Goal: Transaction & Acquisition: Book appointment/travel/reservation

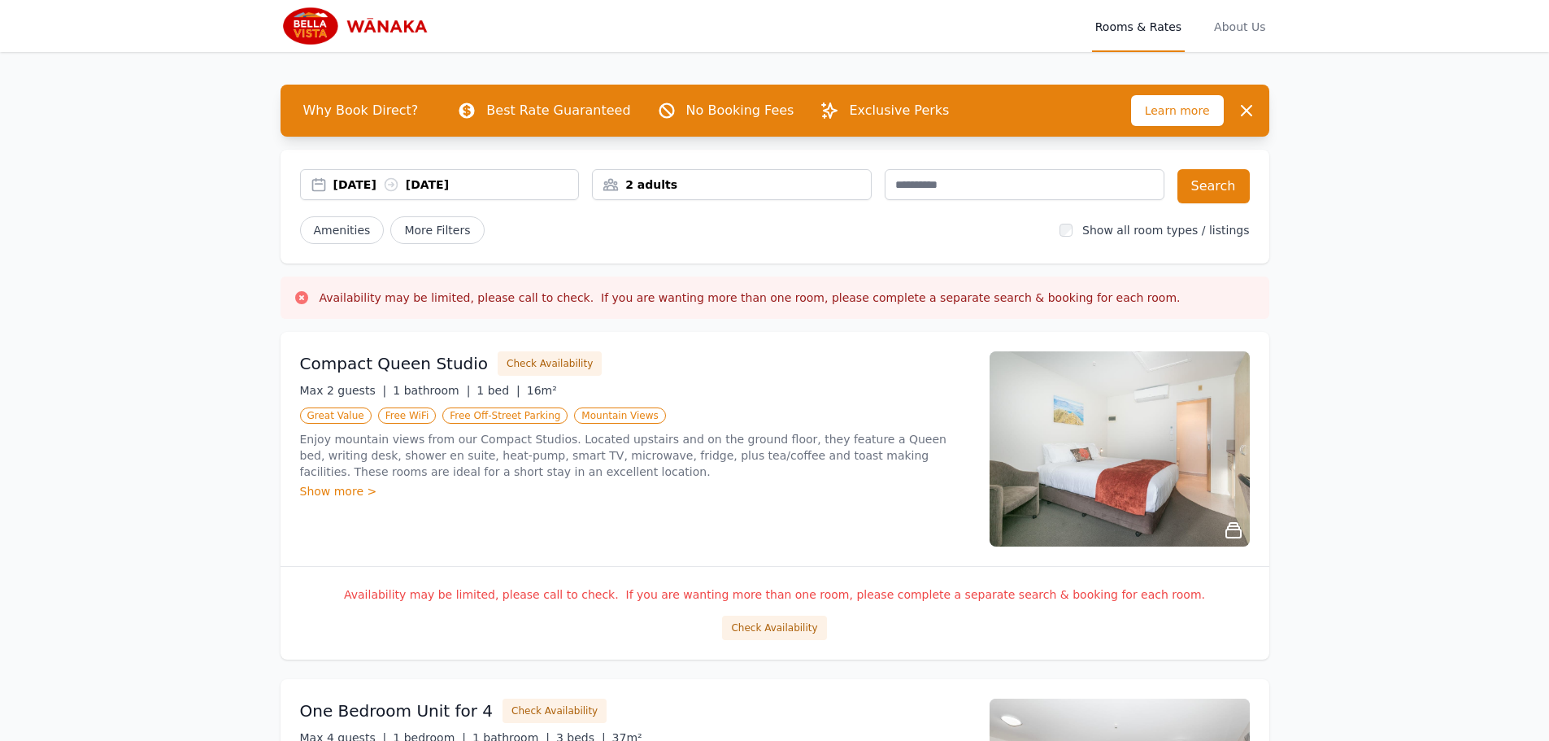
click at [368, 191] on div "[DATE] [DATE]" at bounding box center [456, 184] width 246 height 16
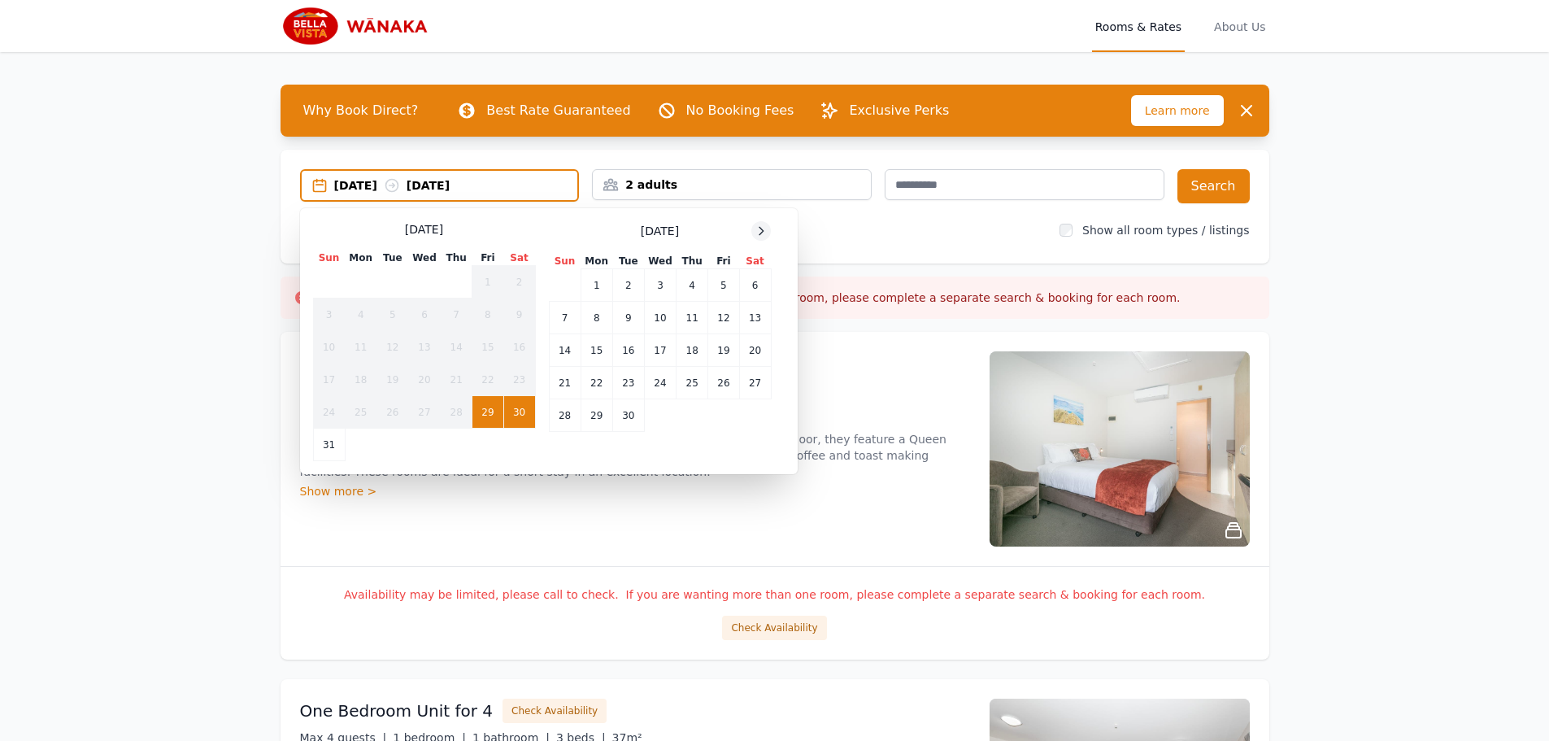
click at [760, 236] on icon at bounding box center [761, 230] width 13 height 13
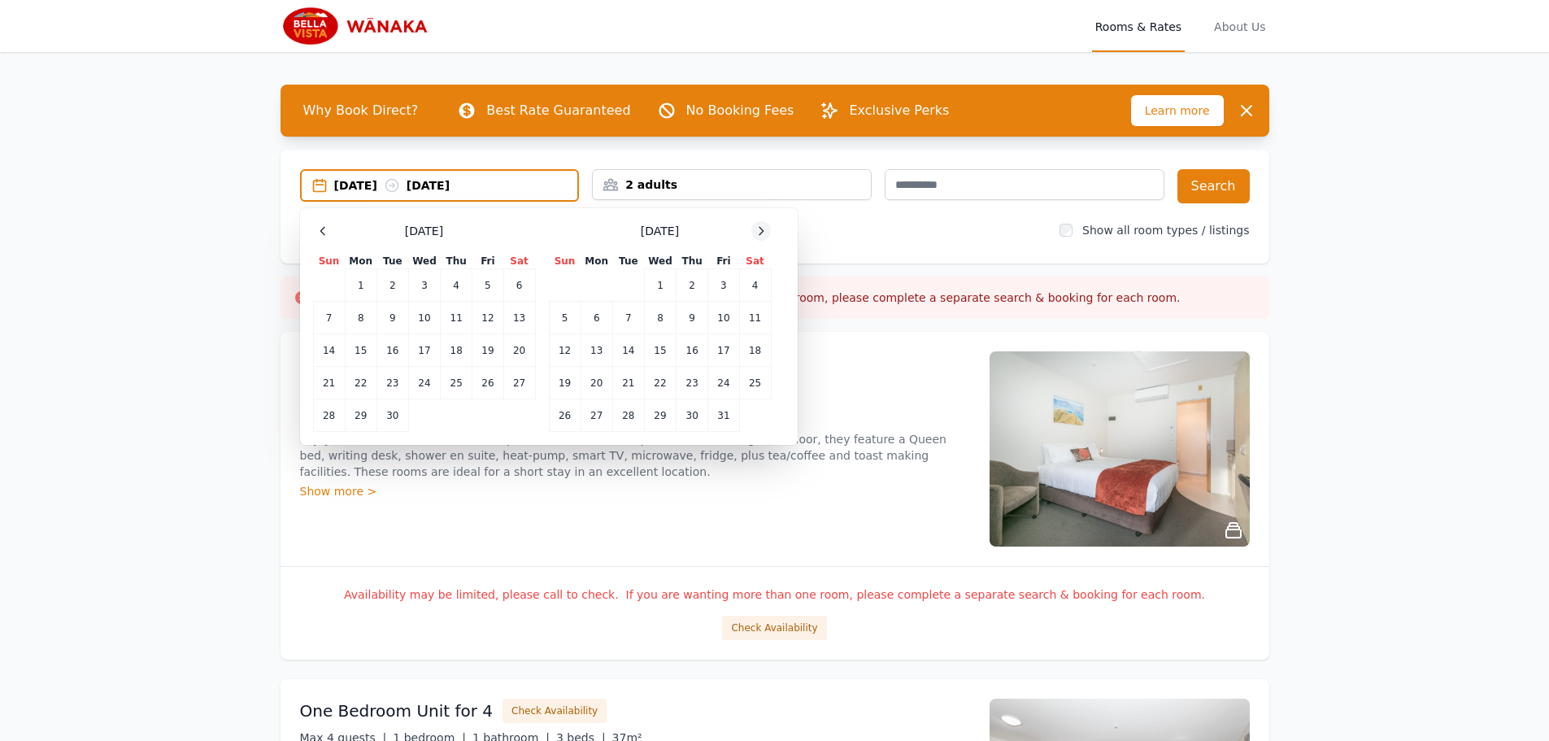
click at [760, 236] on icon at bounding box center [761, 230] width 13 height 13
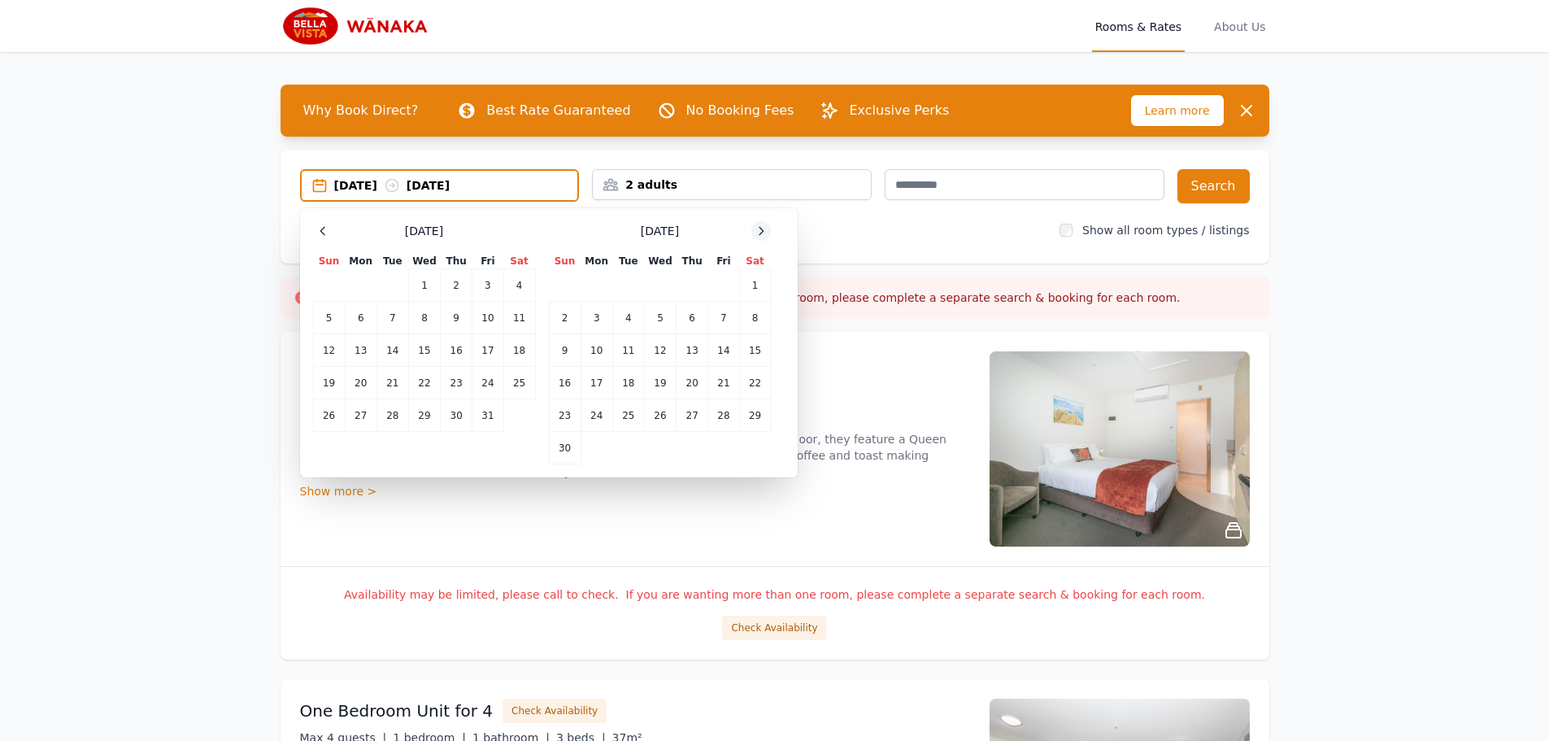
click at [760, 236] on icon at bounding box center [761, 230] width 13 height 13
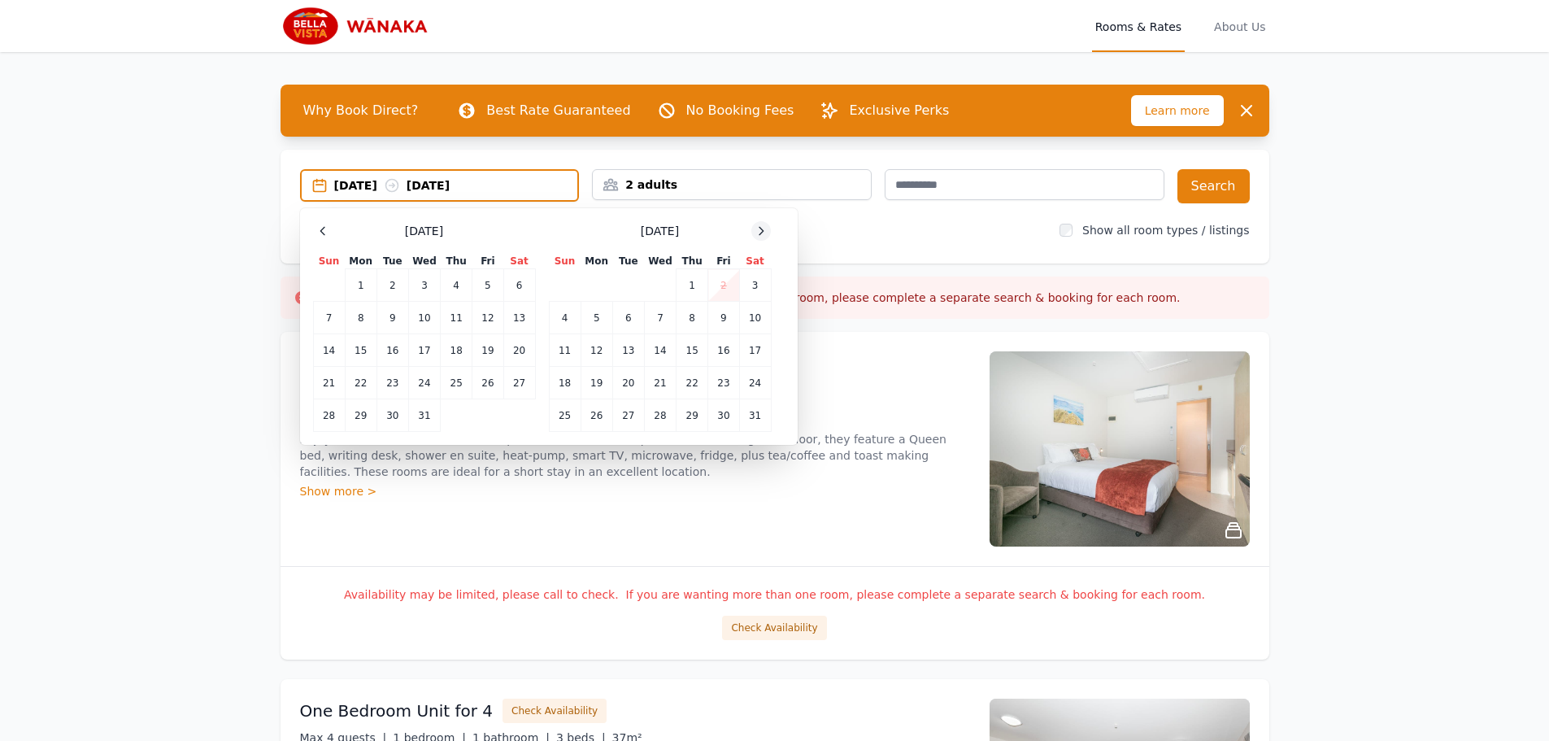
click at [760, 236] on icon at bounding box center [761, 230] width 13 height 13
click at [655, 320] on td "11" at bounding box center [660, 318] width 32 height 33
click at [719, 316] on td "13" at bounding box center [723, 318] width 31 height 33
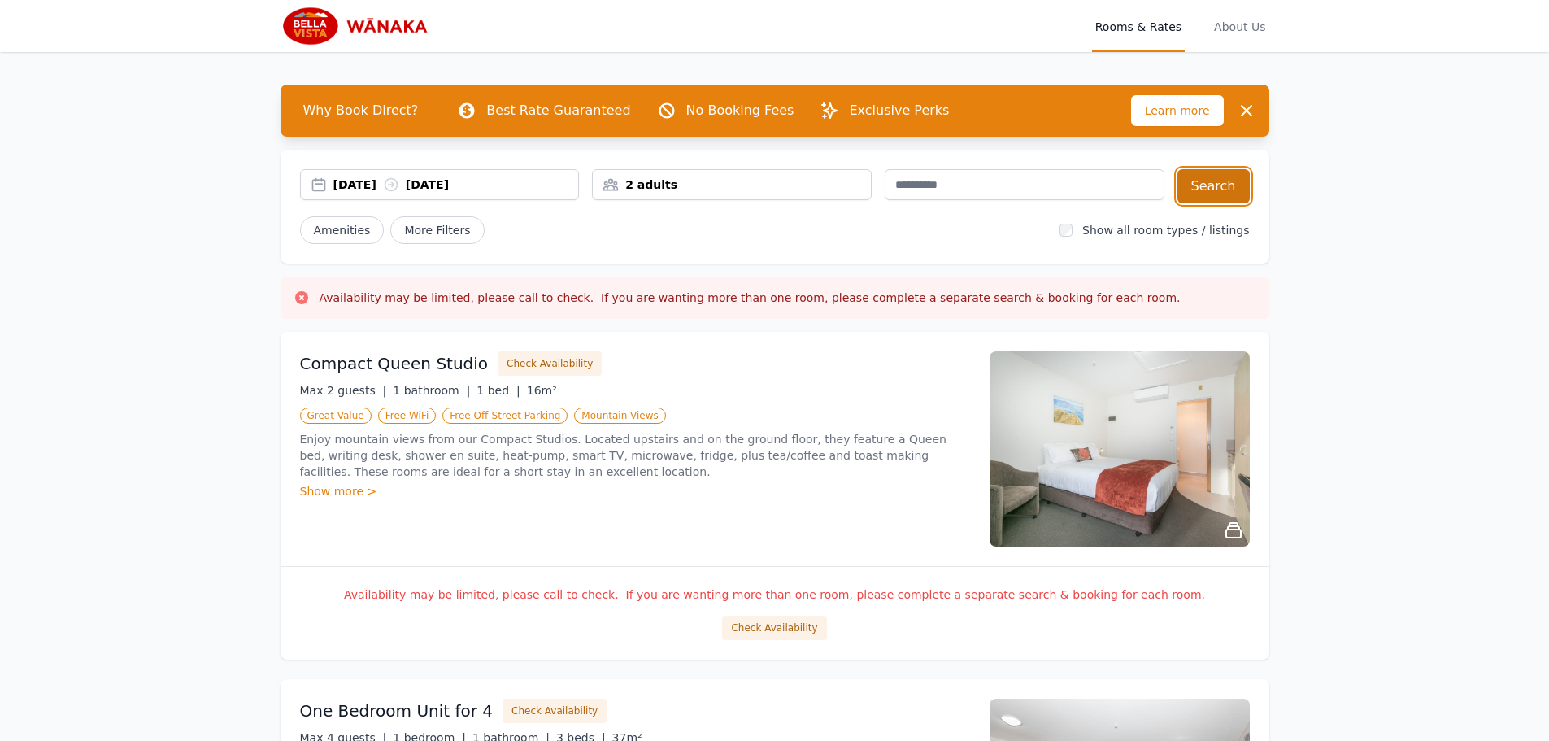
click at [1221, 189] on button "Search" at bounding box center [1214, 186] width 72 height 34
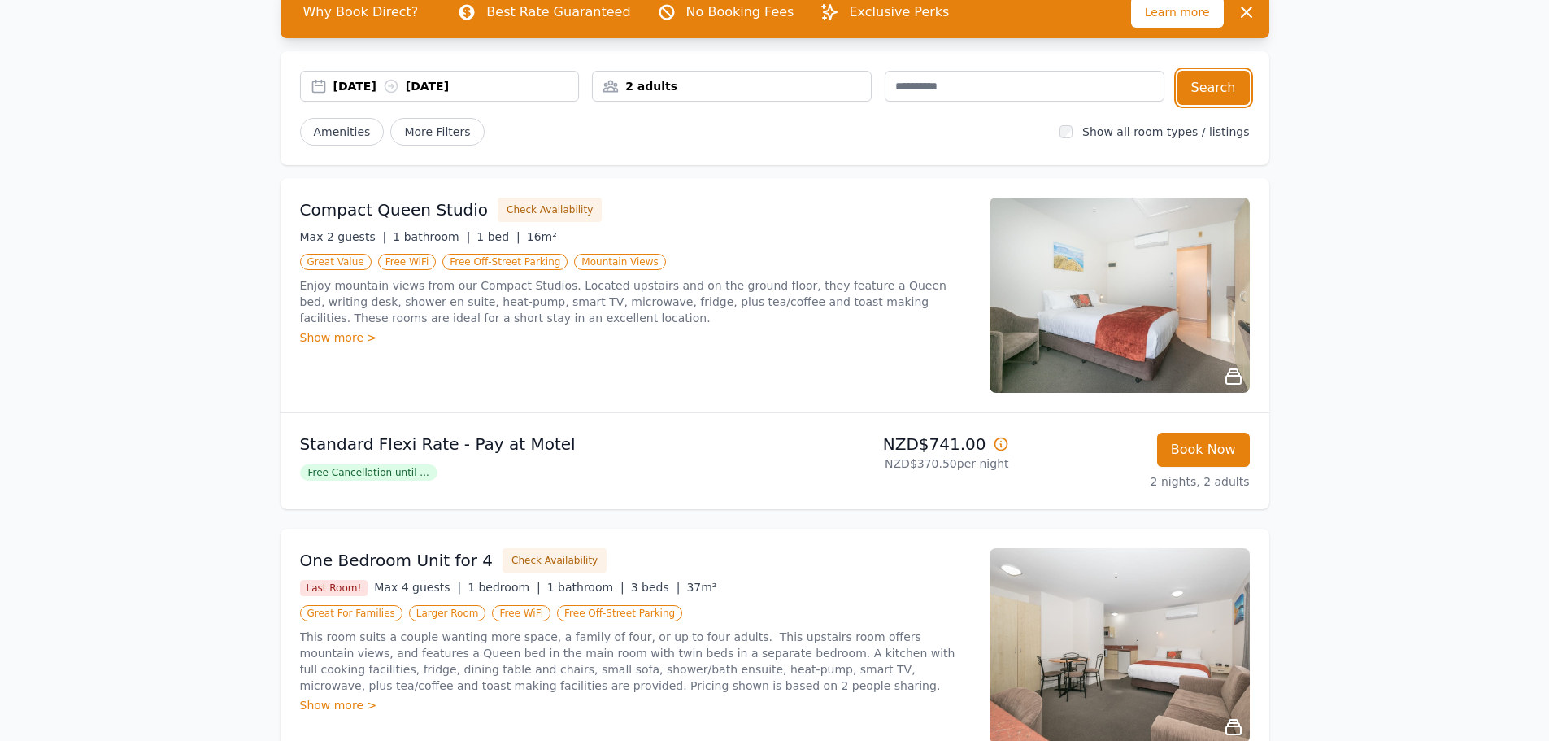
scroll to position [81, 0]
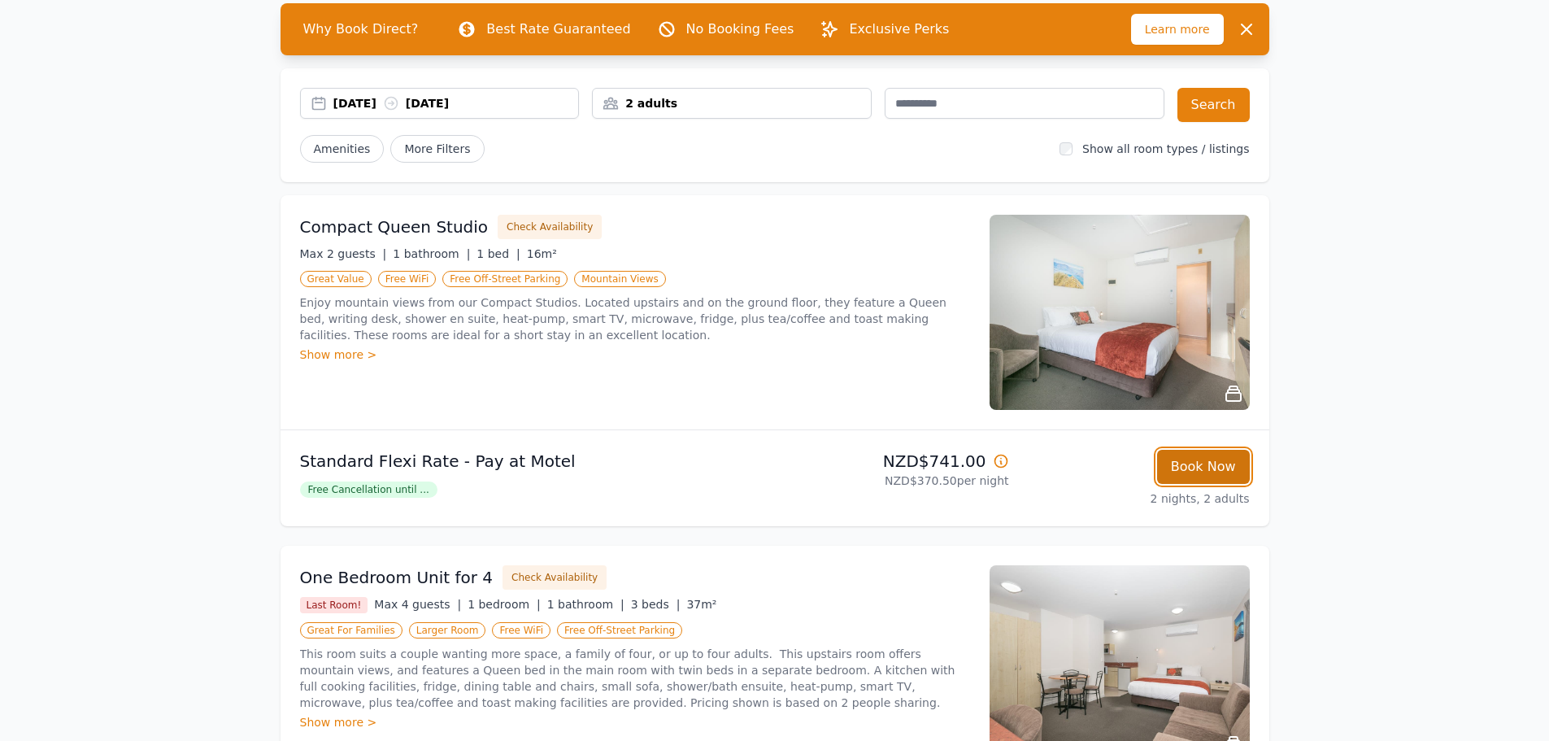
click at [1207, 467] on button "Book Now" at bounding box center [1203, 467] width 93 height 34
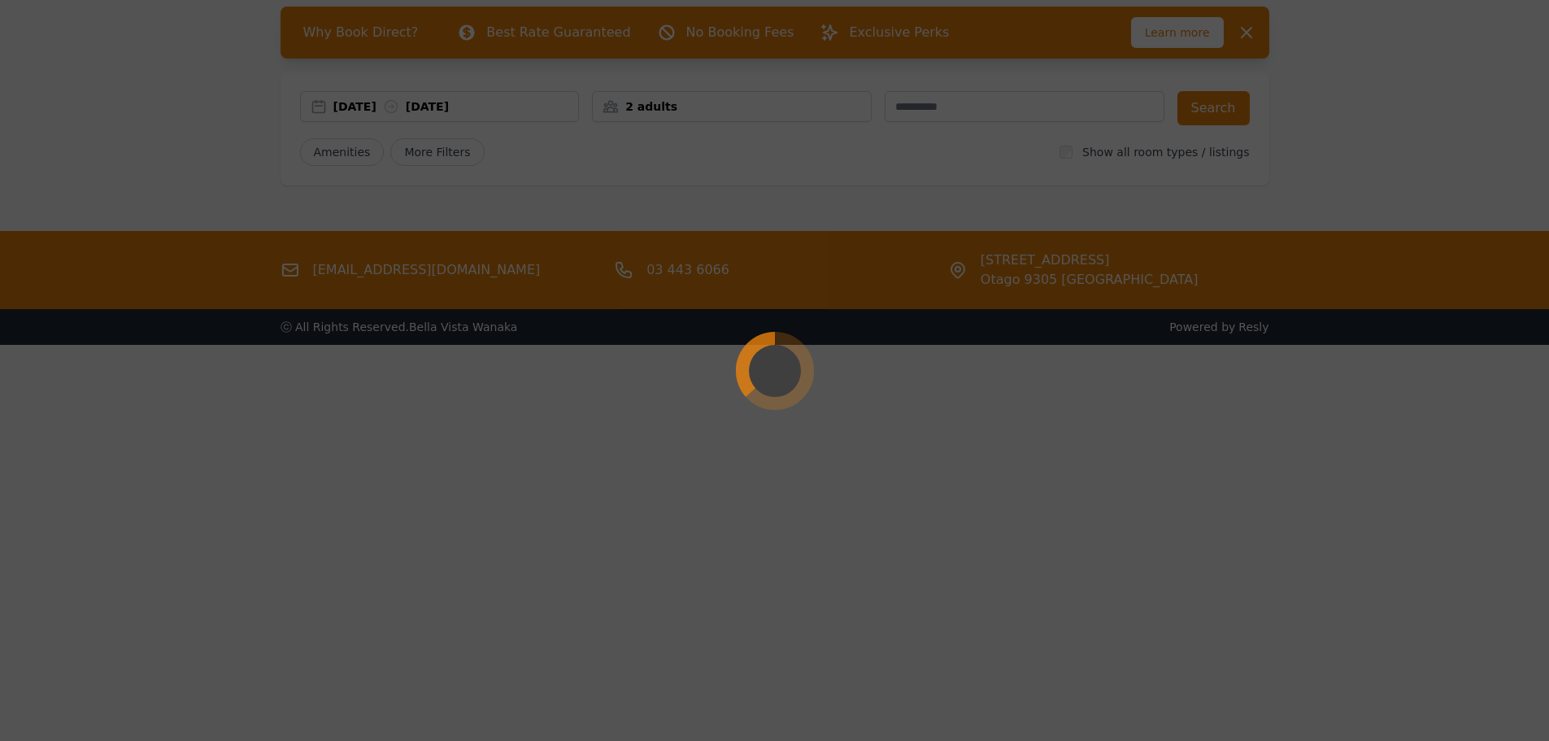
scroll to position [78, 0]
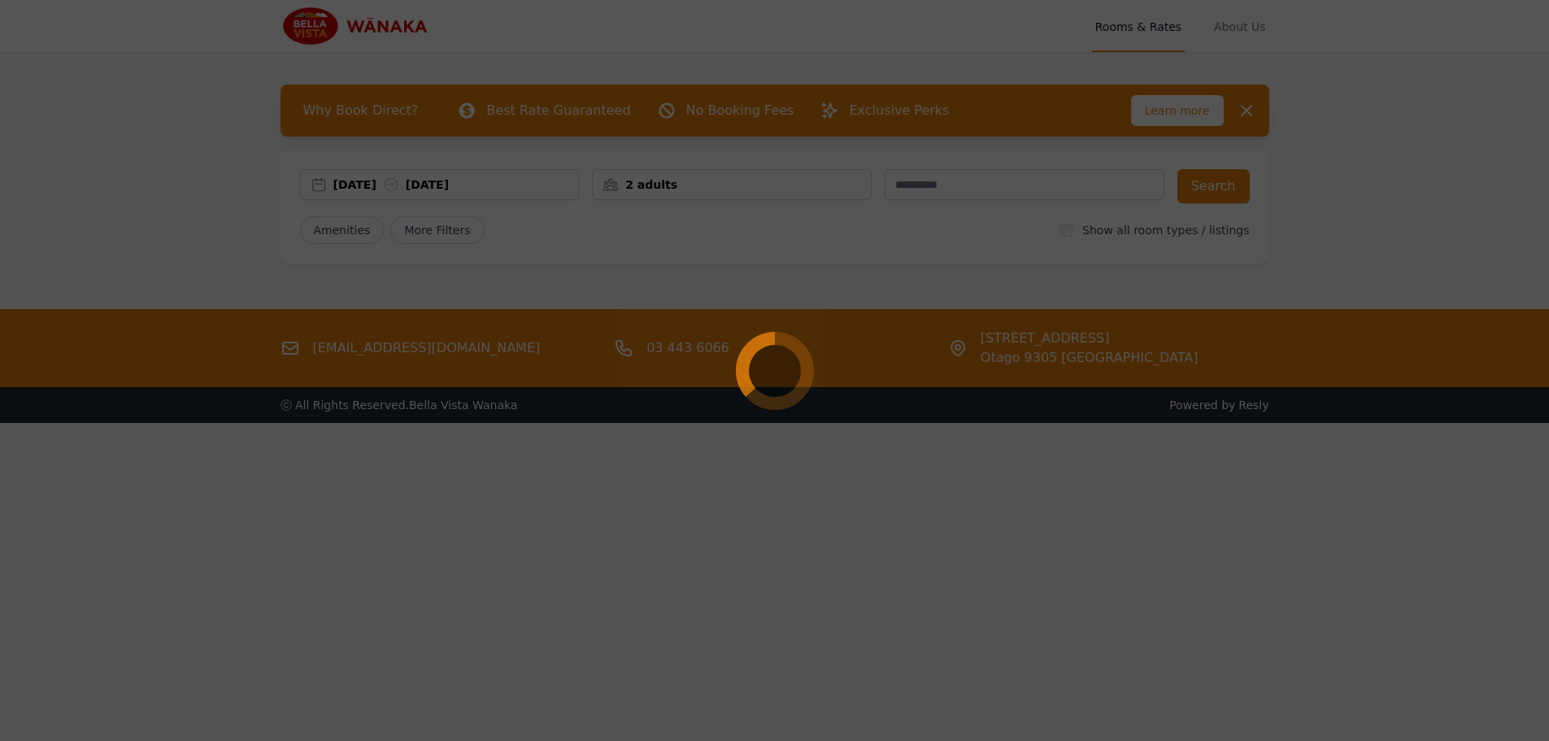
select select "**"
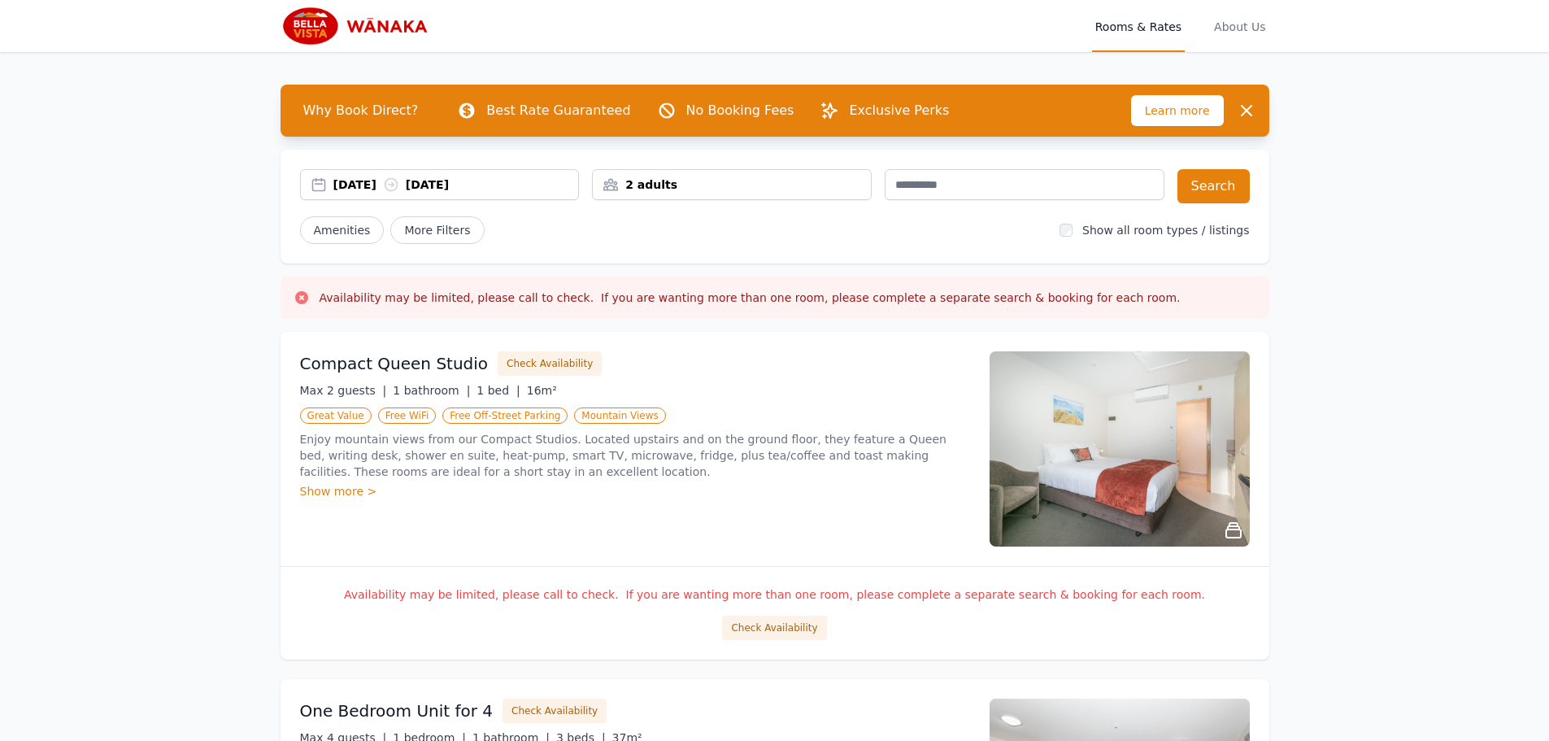
click at [377, 189] on div "[DATE] [DATE]" at bounding box center [456, 184] width 246 height 16
